Goal: Navigation & Orientation: Find specific page/section

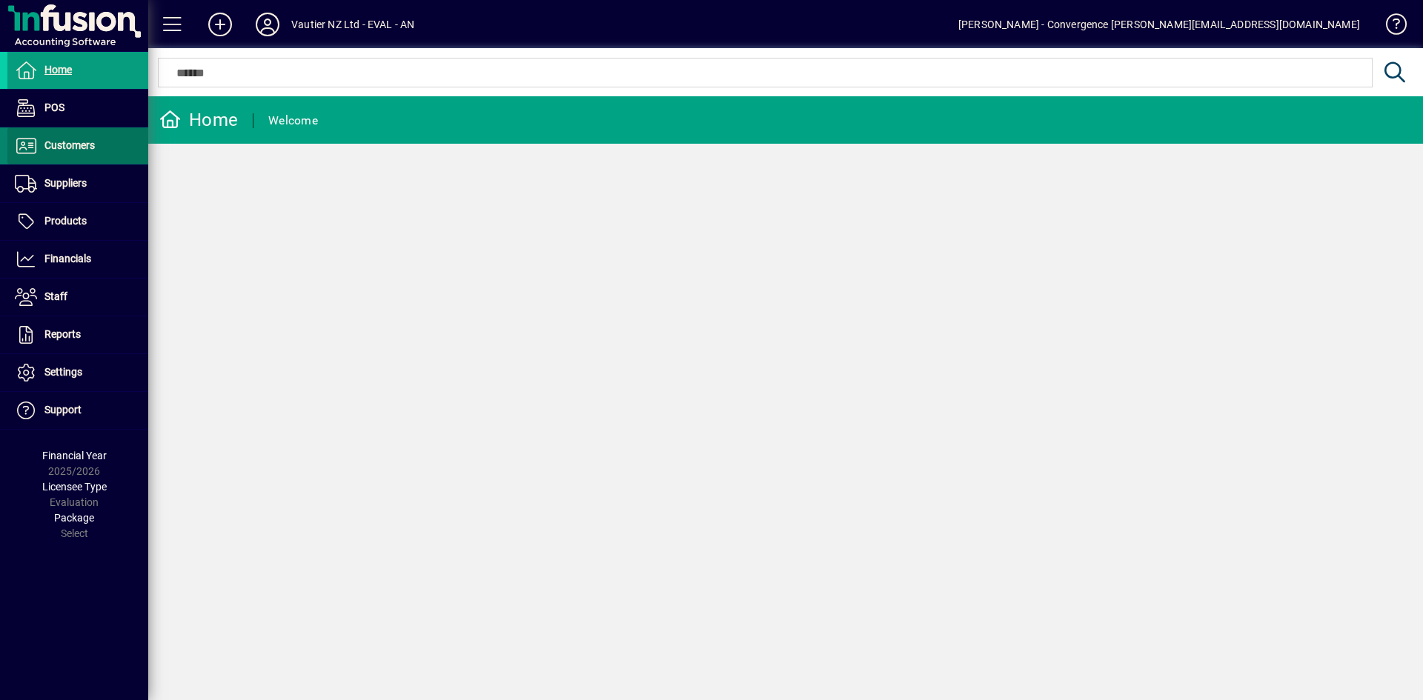
click at [82, 151] on span "Customers" at bounding box center [69, 145] width 50 height 12
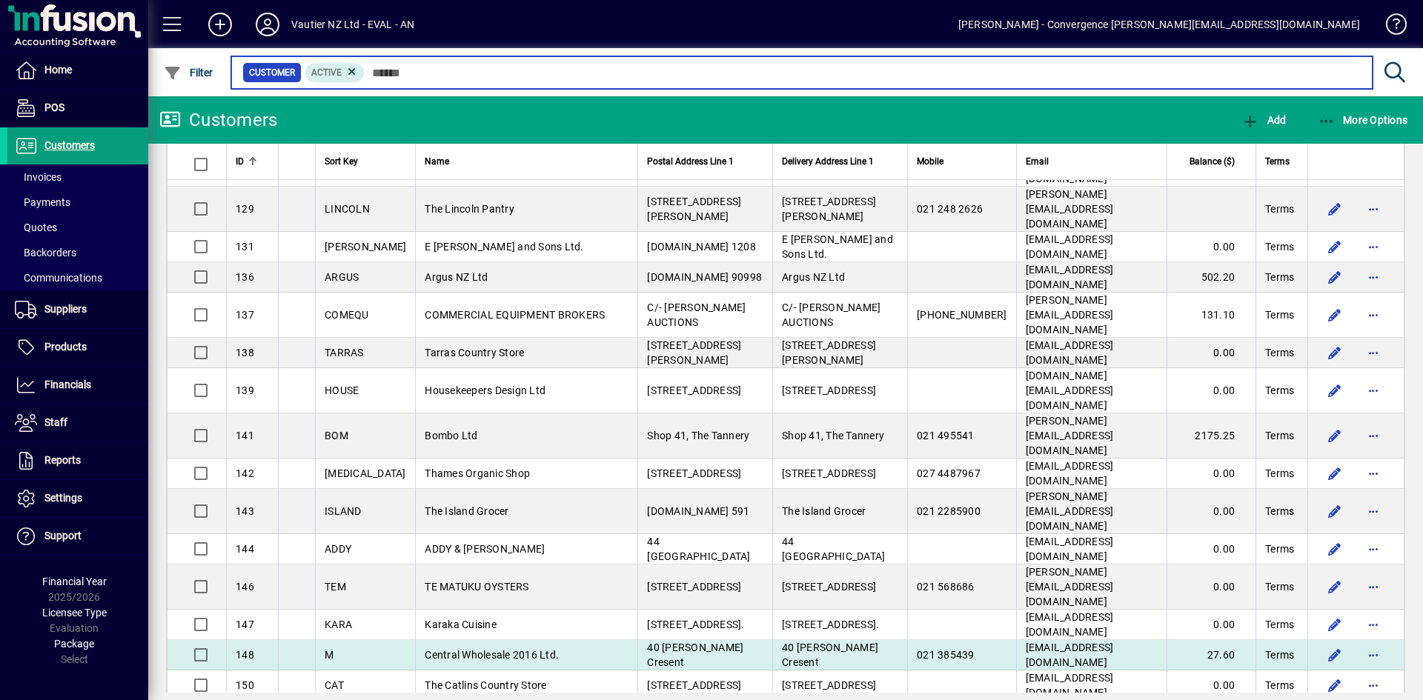
scroll to position [1105, 0]
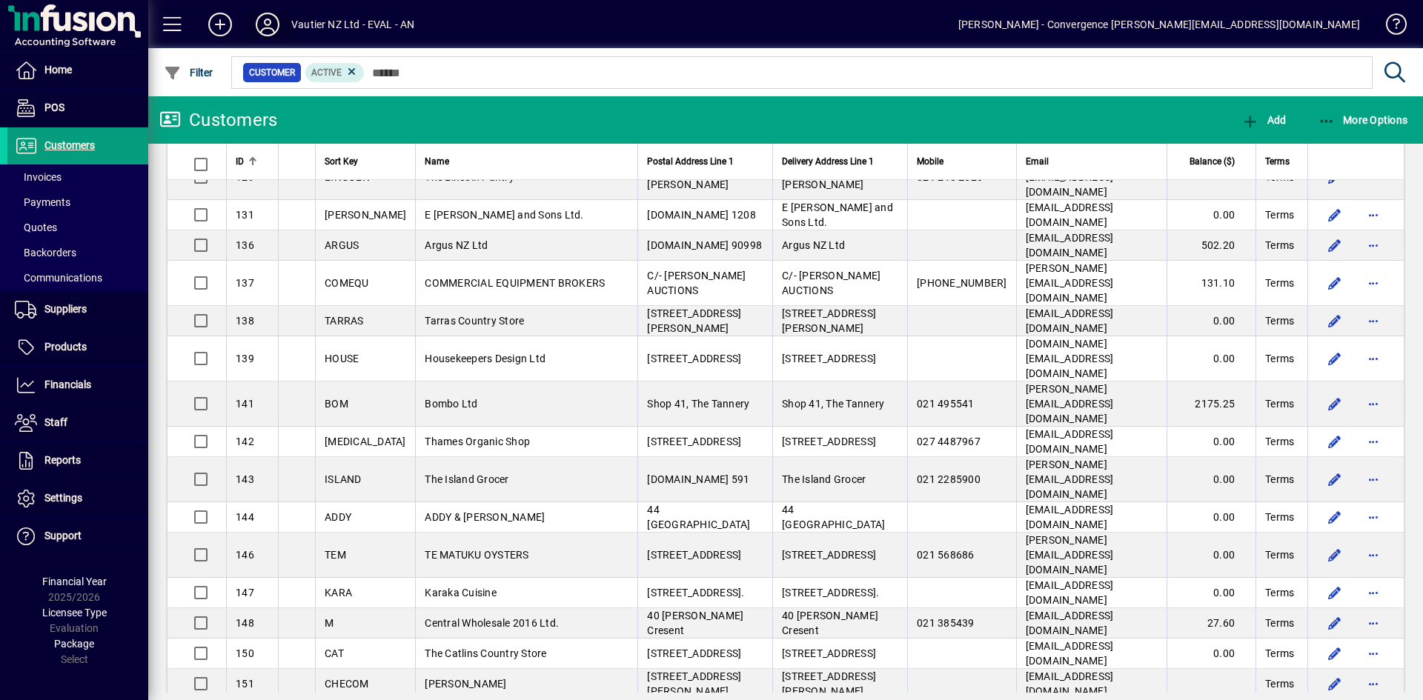
click at [257, 25] on icon at bounding box center [268, 25] width 30 height 24
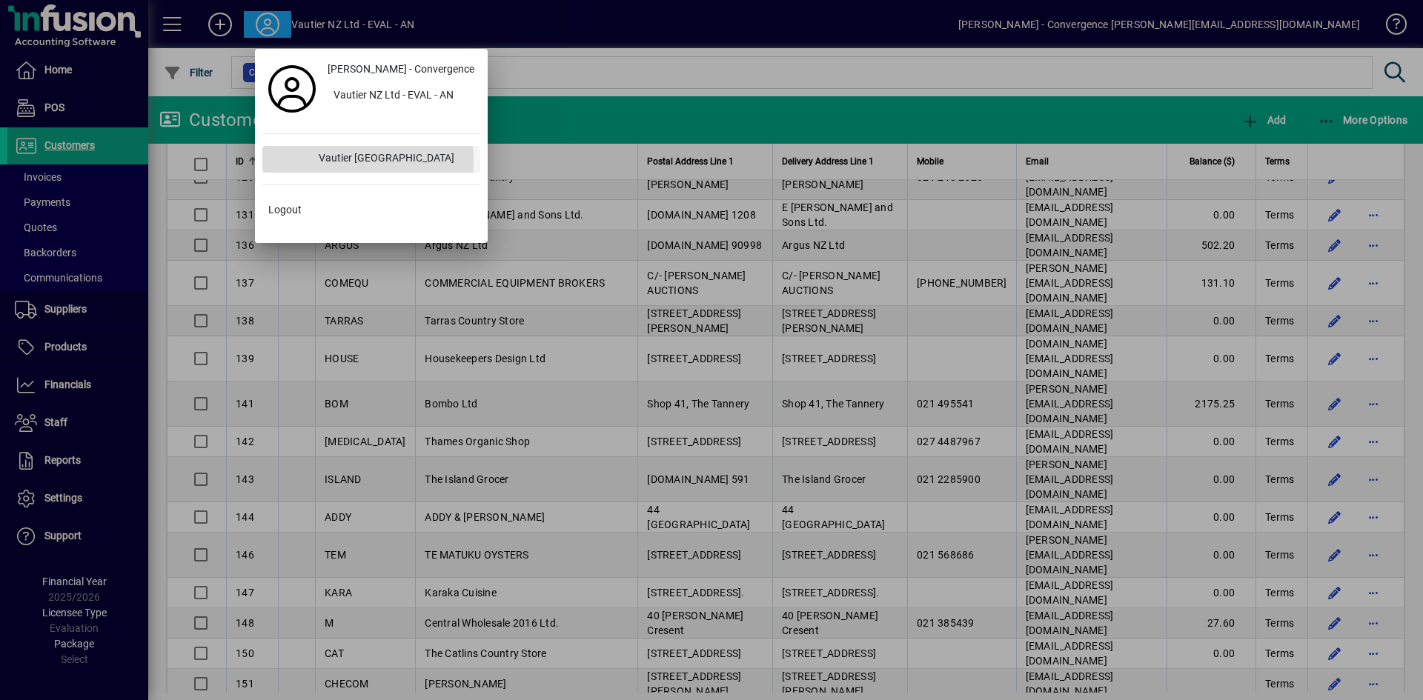
click at [326, 161] on div "Vautier [GEOGRAPHIC_DATA]" at bounding box center [393, 159] width 173 height 27
